Goal: Task Accomplishment & Management: Use online tool/utility

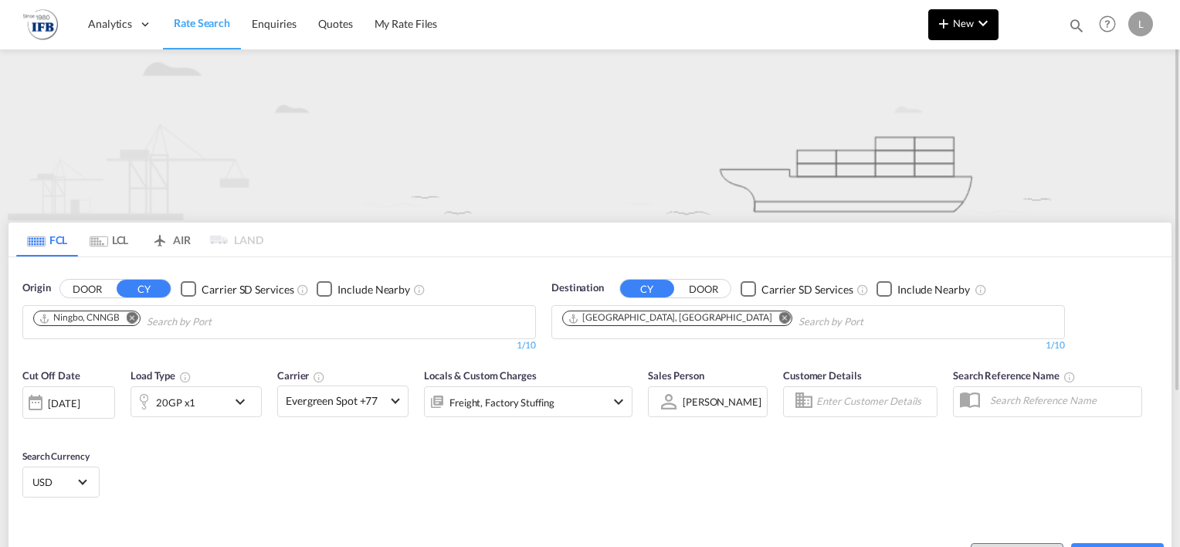
click at [994, 31] on button "New" at bounding box center [963, 24] width 70 height 31
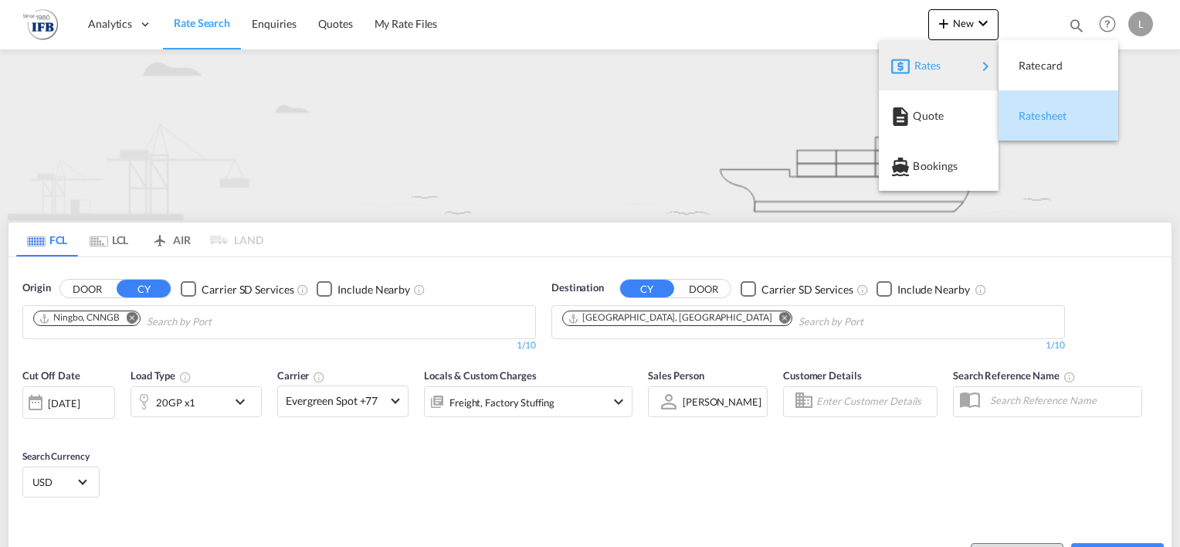
click at [1036, 117] on span "Ratesheet" at bounding box center [1027, 115] width 17 height 31
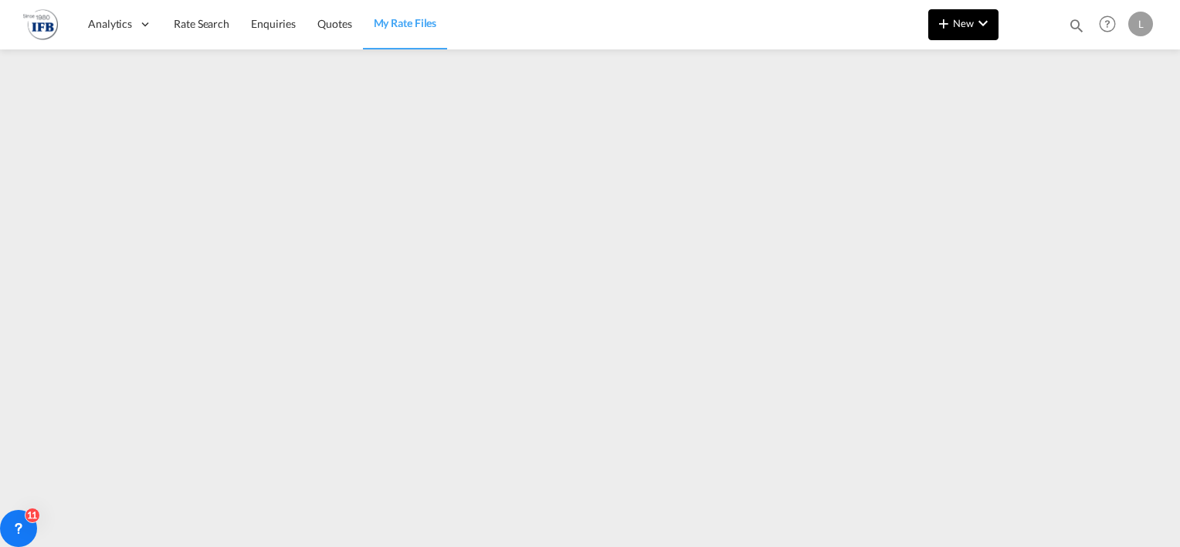
click at [989, 26] on md-icon "icon-chevron-down" at bounding box center [983, 23] width 19 height 19
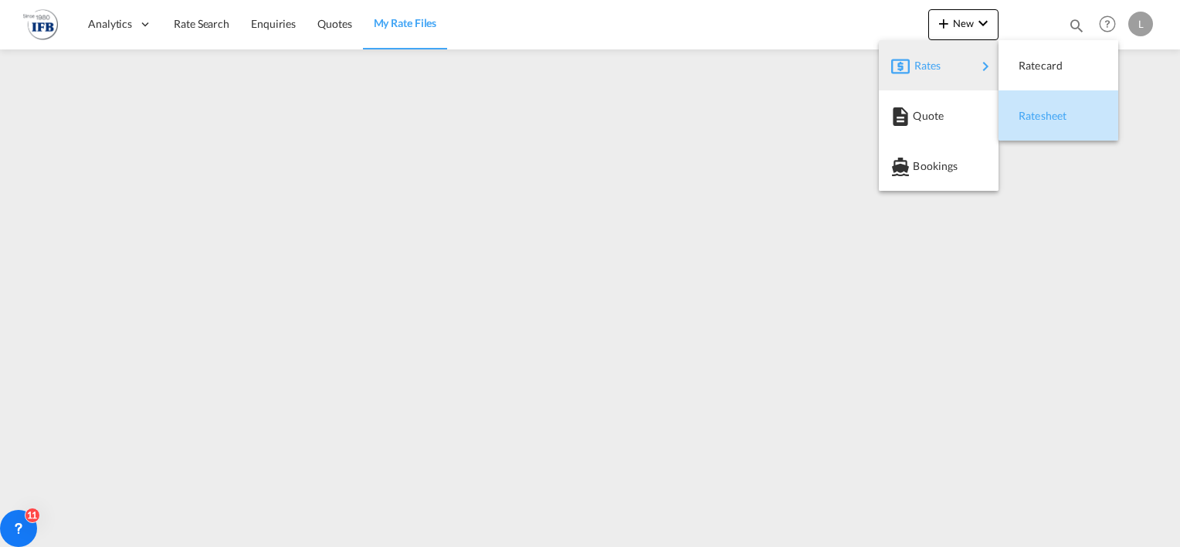
click at [1036, 114] on span "Ratesheet" at bounding box center [1027, 115] width 17 height 31
